Goal: Information Seeking & Learning: Learn about a topic

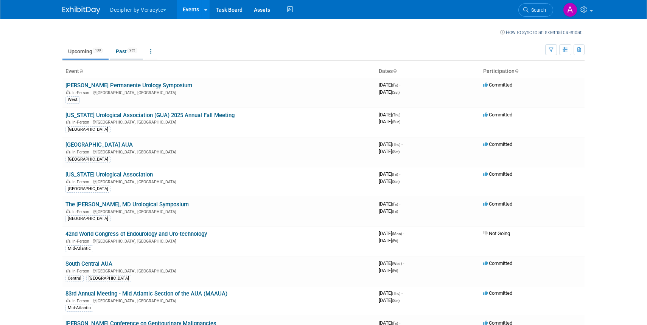
click at [120, 51] on link "Past 255" at bounding box center [126, 51] width 33 height 14
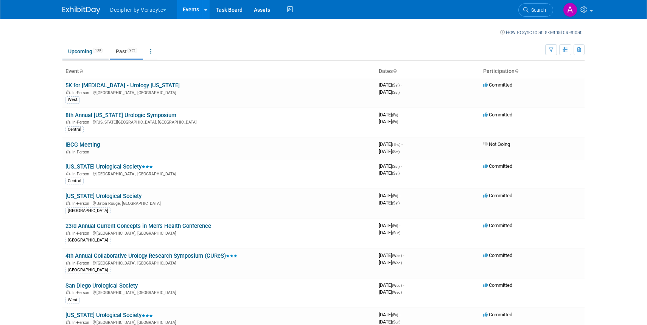
click at [84, 53] on link "Upcoming 130" at bounding box center [85, 51] width 46 height 14
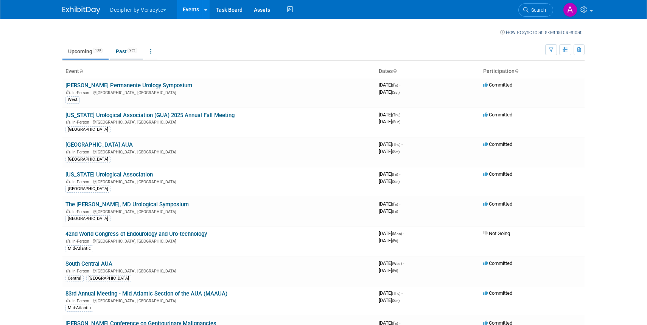
click at [124, 50] on link "Past 255" at bounding box center [126, 51] width 33 height 14
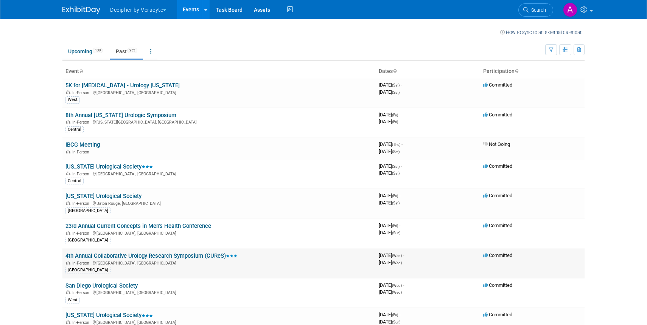
click at [155, 255] on link "4th Annual Collaborative Urology Research Symposium (CUReS)" at bounding box center [151, 256] width 172 height 7
click at [540, 11] on span "Search" at bounding box center [537, 10] width 17 height 6
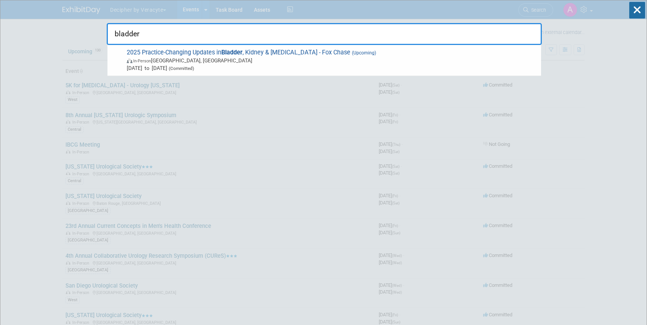
type input "bladder"
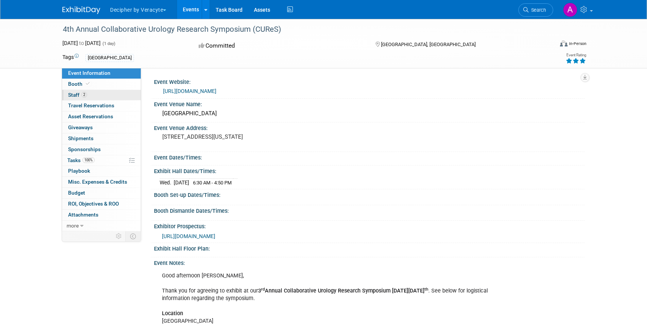
click at [79, 93] on span "Staff 2" at bounding box center [77, 95] width 19 height 6
